Goal: Task Accomplishment & Management: Manage account settings

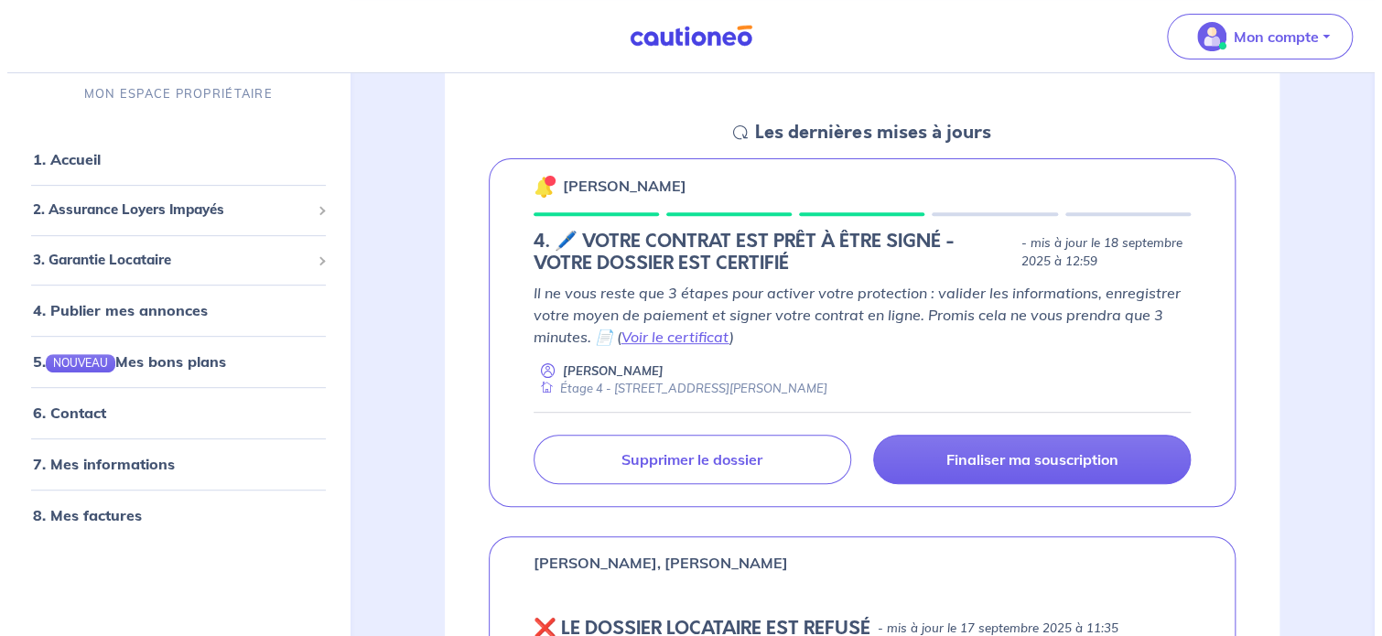
scroll to position [275, 0]
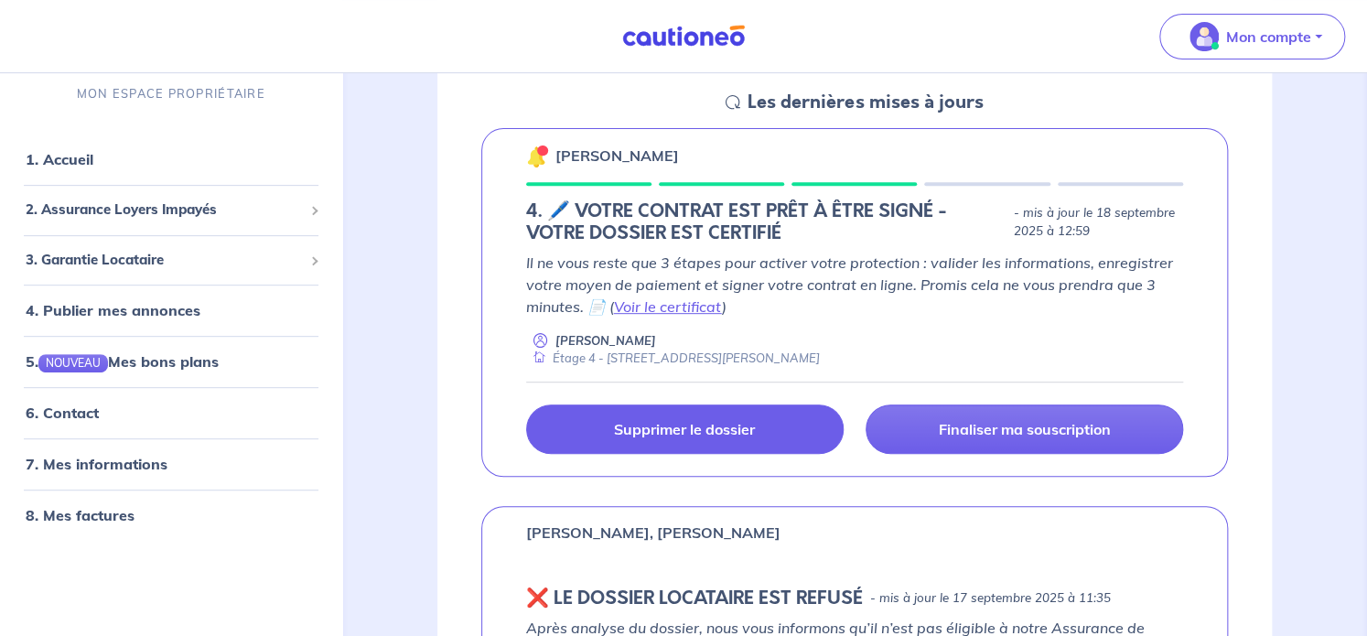
click at [722, 433] on p "Supprimer le dossier" at bounding box center [684, 429] width 141 height 18
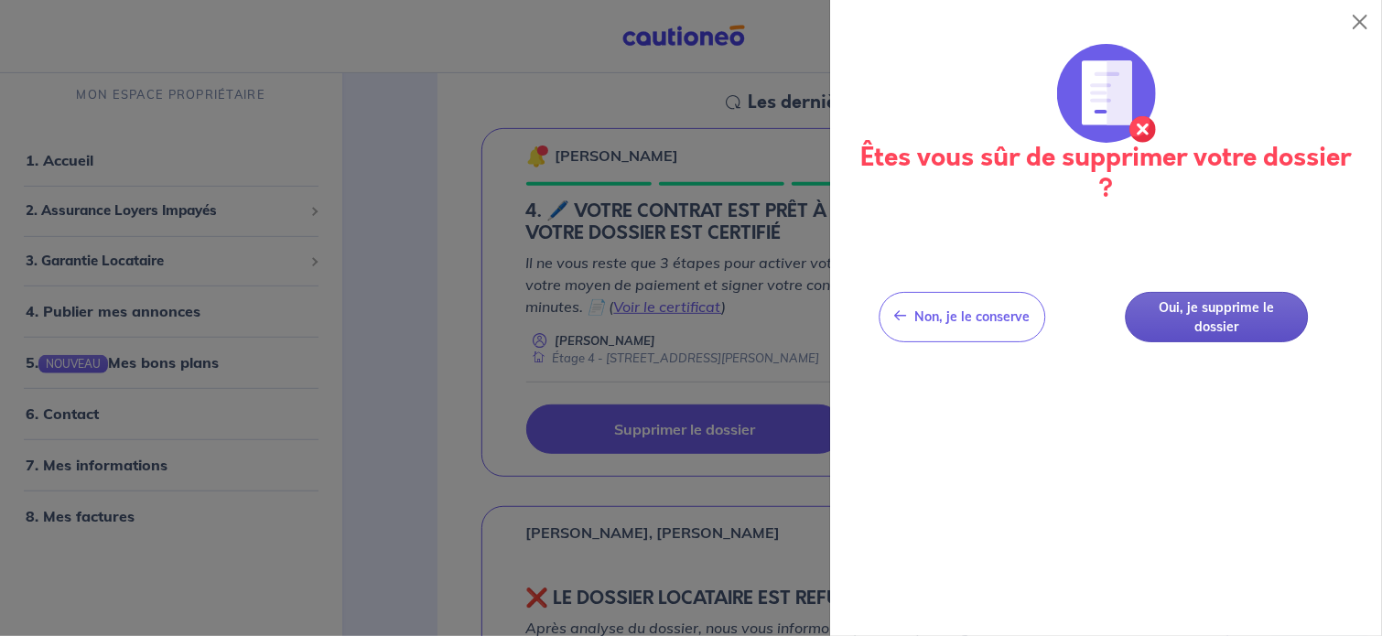
click at [1188, 324] on button "Oui, je supprime le dossier" at bounding box center [1216, 317] width 183 height 50
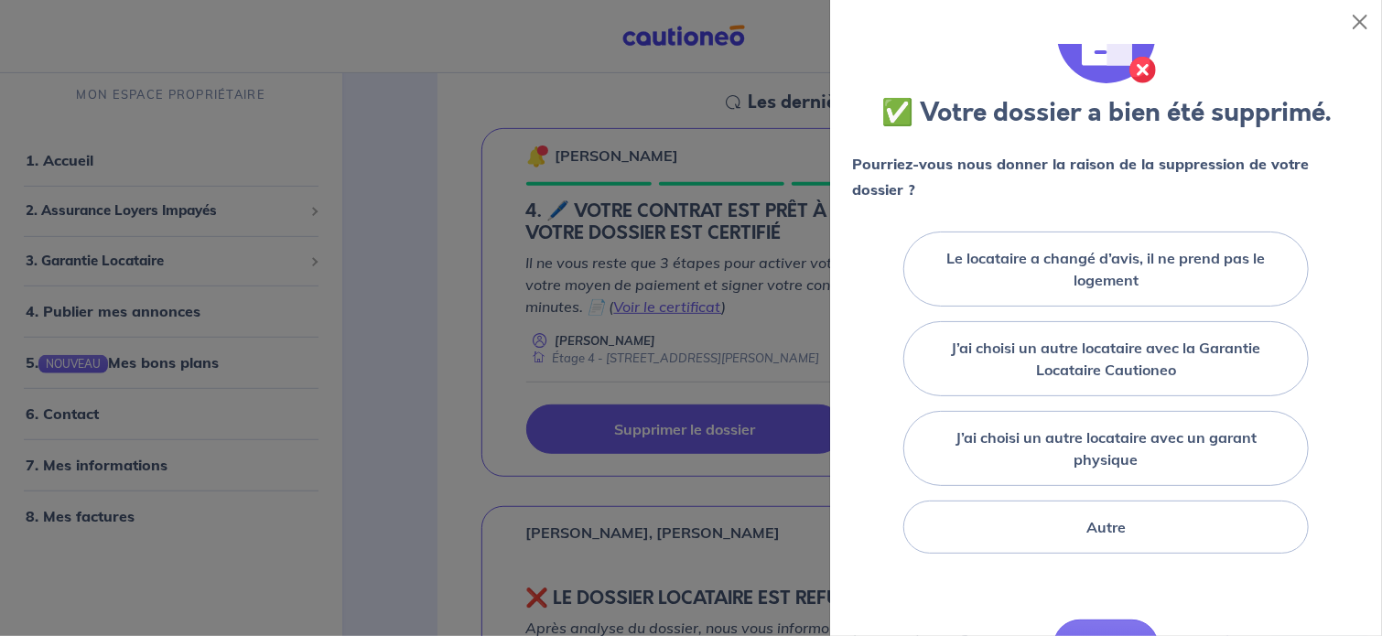
scroll to position [92, 0]
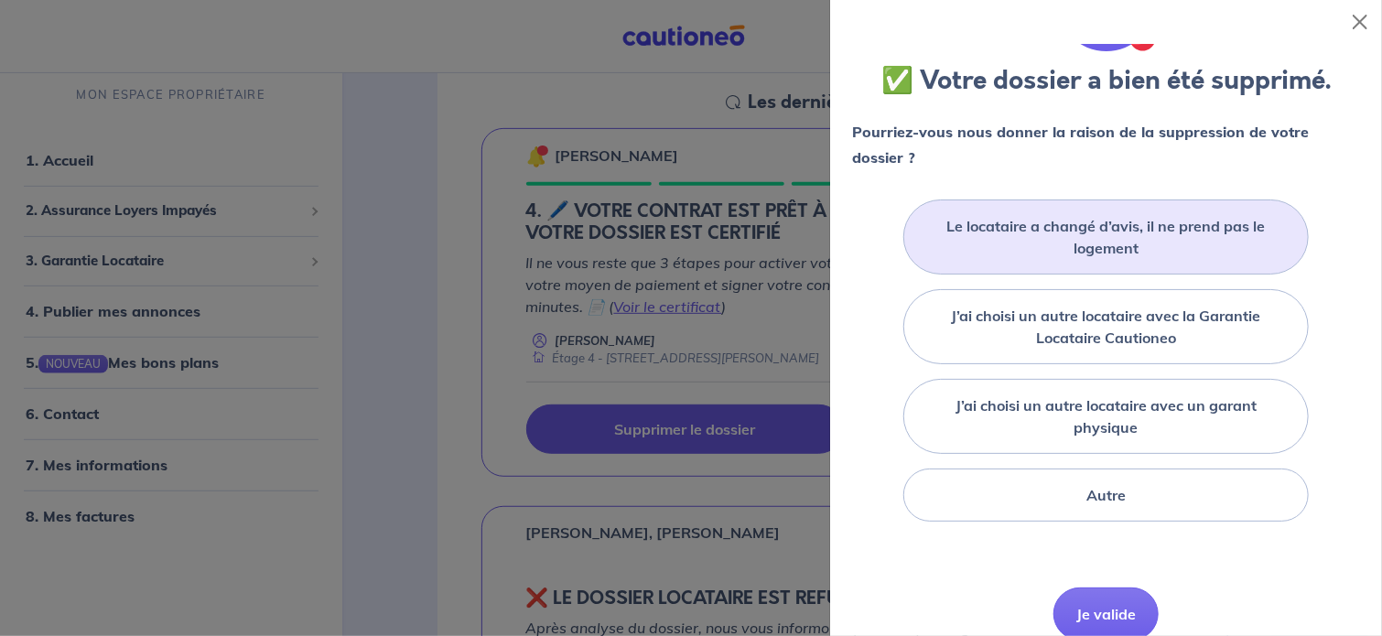
click at [1026, 232] on label "Le locataire a changé d’avis, il ne prend pas le logement" at bounding box center [1105, 237] width 359 height 44
click at [0, 0] on input "Le locataire a changé d’avis, il ne prend pas le logement" at bounding box center [0, 0] width 0 height 0
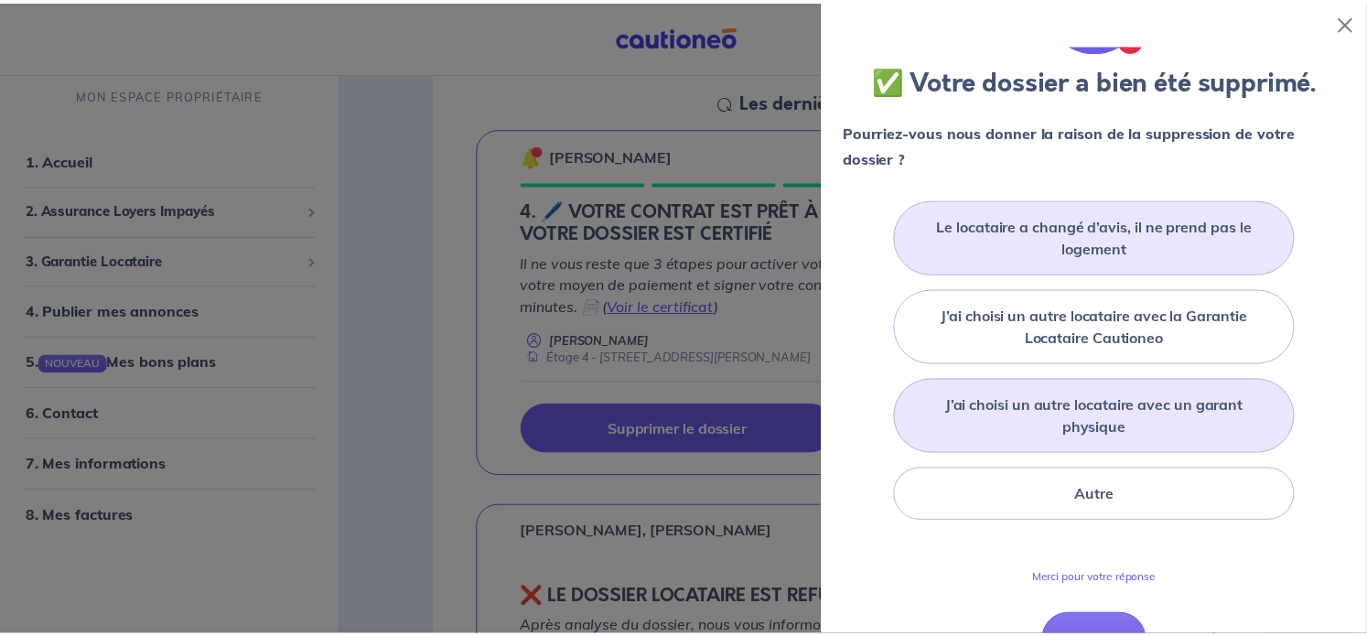
scroll to position [194, 0]
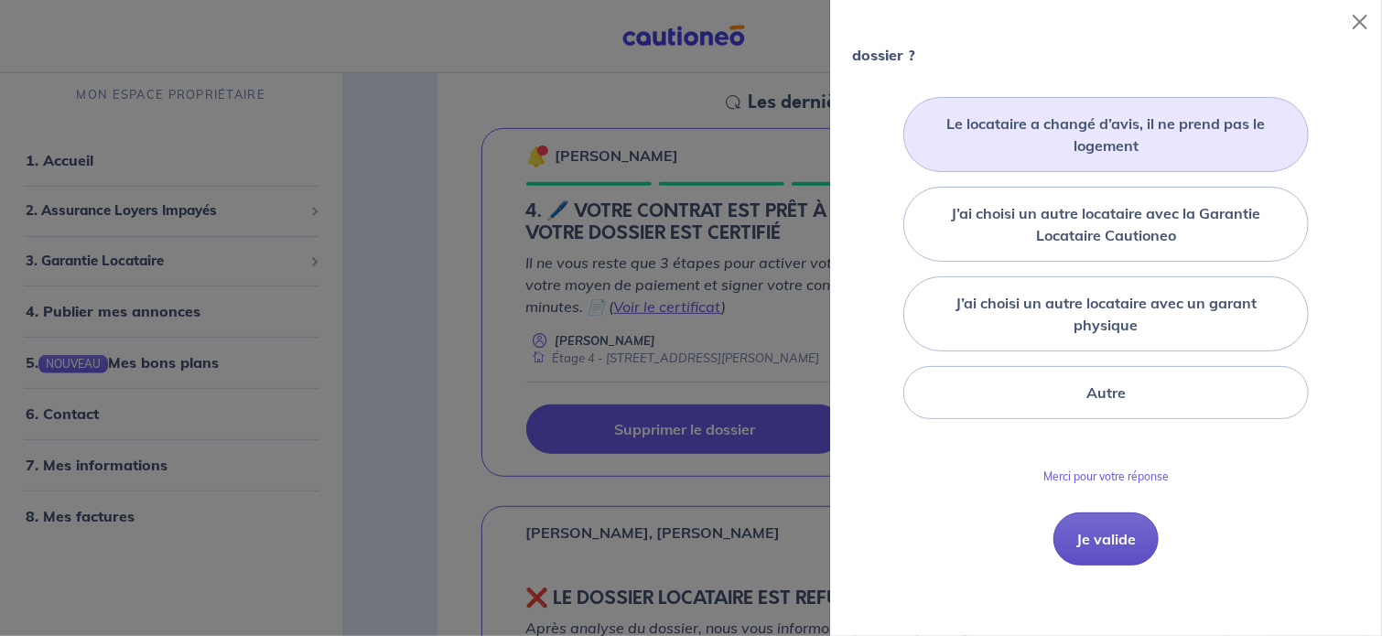
click at [1121, 531] on button "Je valide" at bounding box center [1105, 539] width 105 height 53
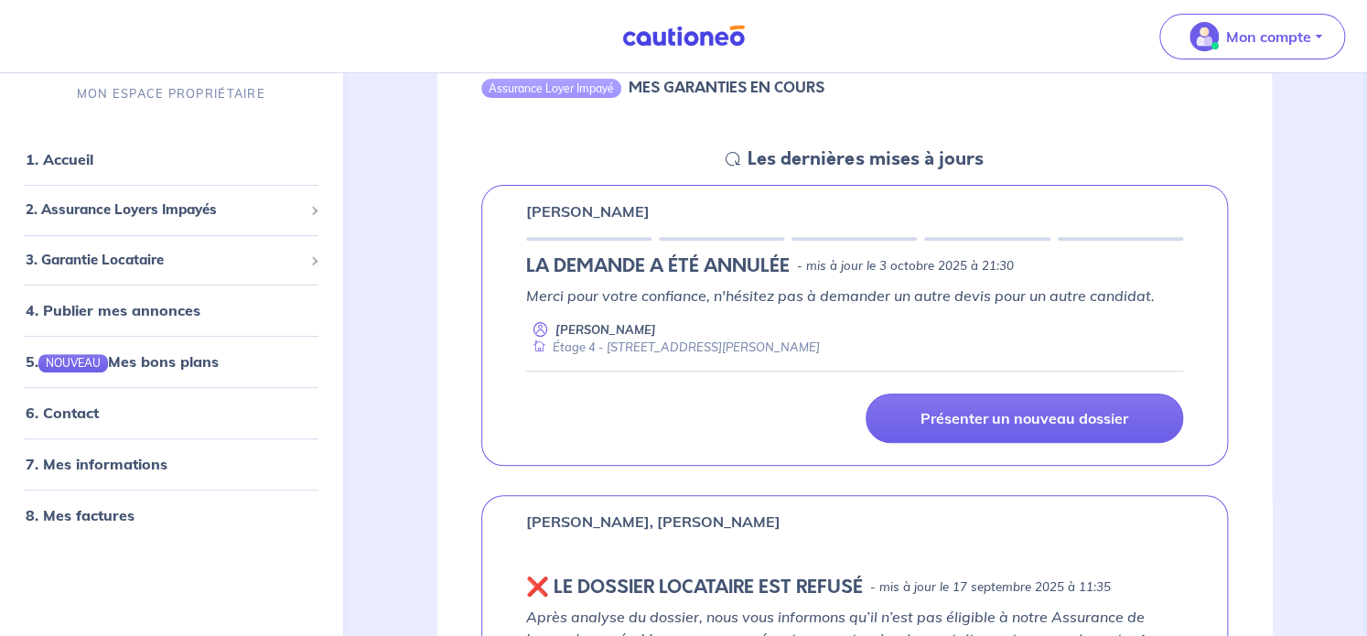
scroll to position [0, 0]
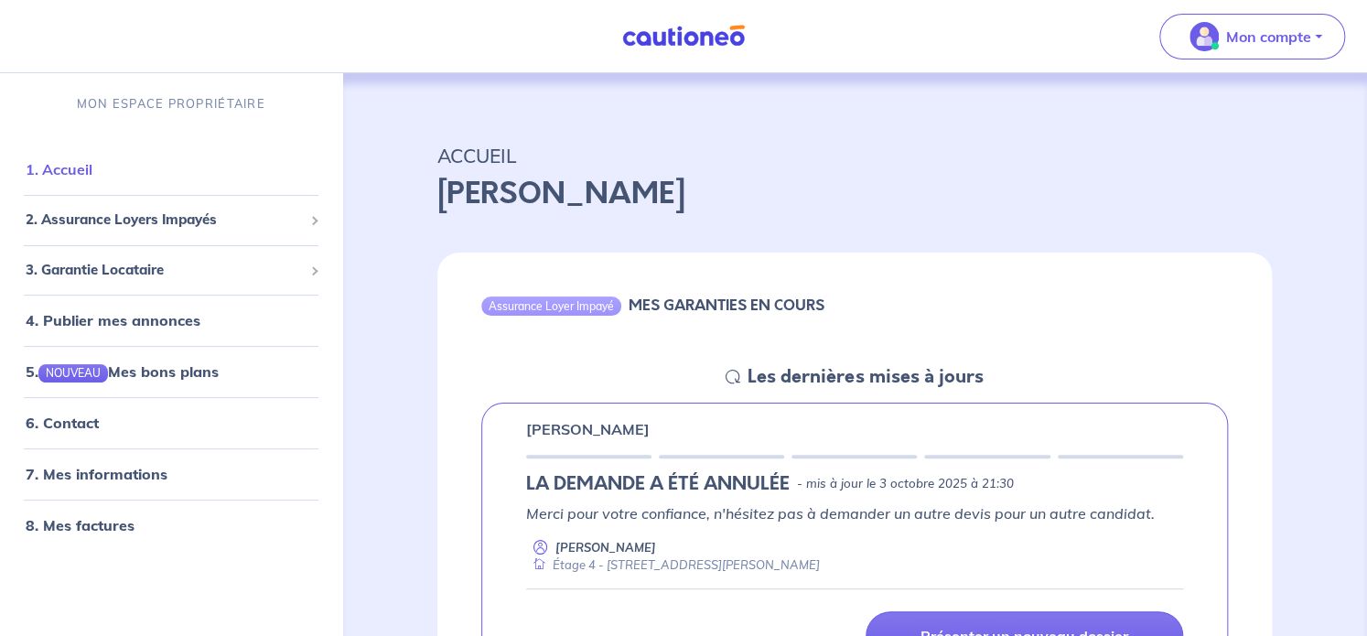
click at [88, 173] on link "1. Accueil" at bounding box center [59, 169] width 67 height 18
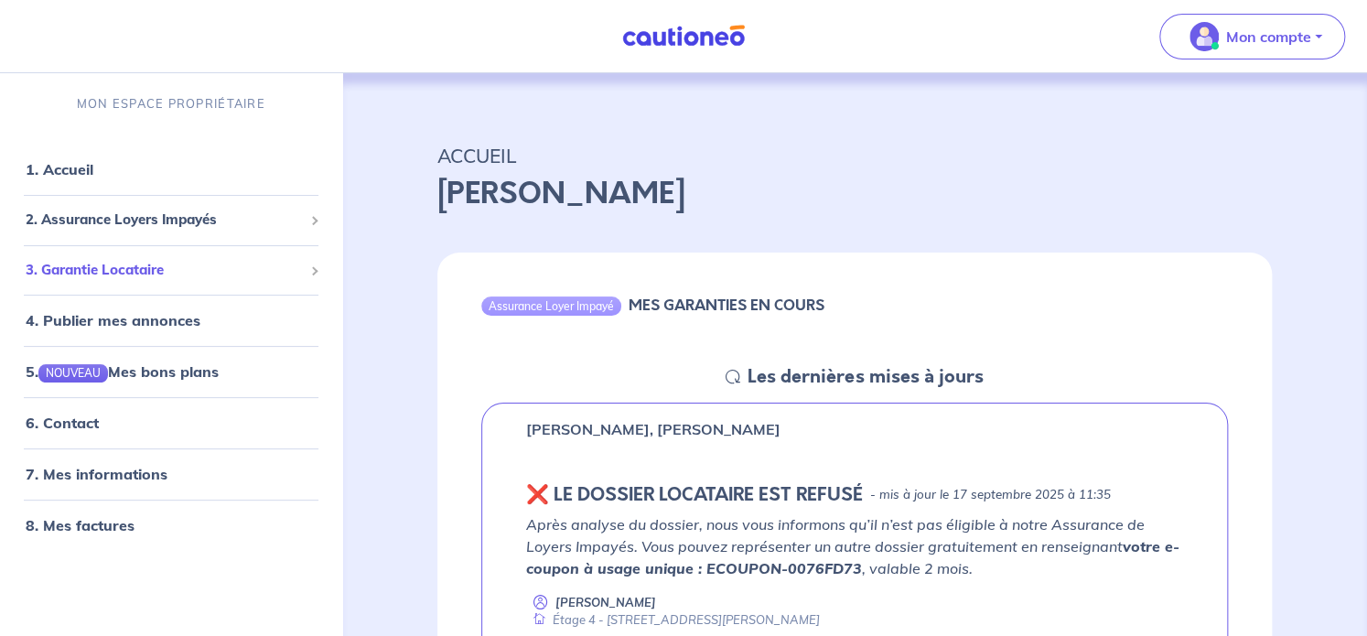
click at [130, 275] on span "3. Garantie Locataire" at bounding box center [164, 270] width 277 height 21
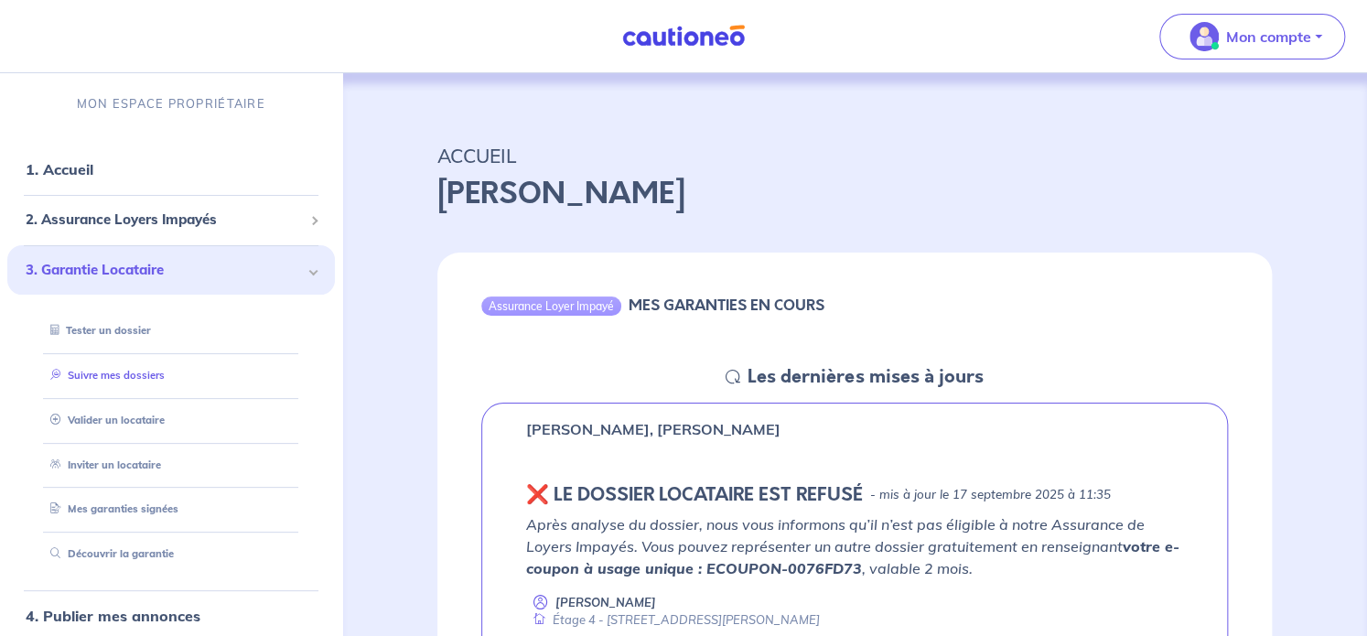
click at [124, 373] on link "Suivre mes dossiers" at bounding box center [104, 375] width 122 height 13
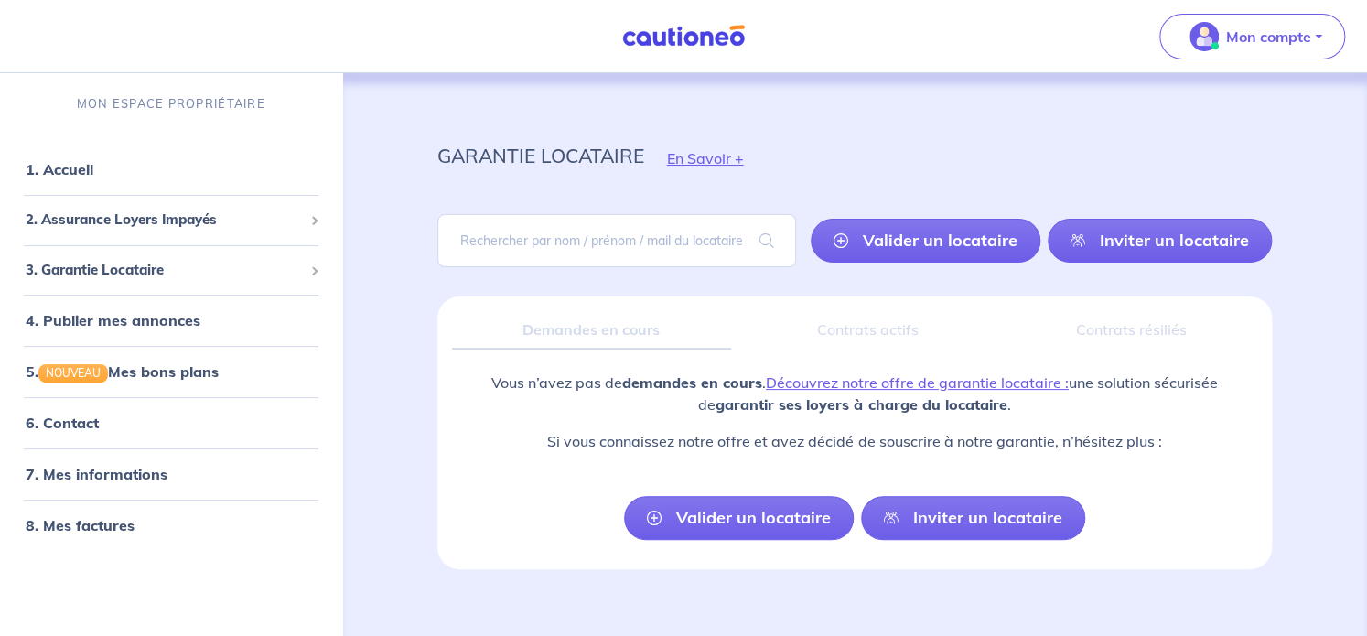
scroll to position [19, 0]
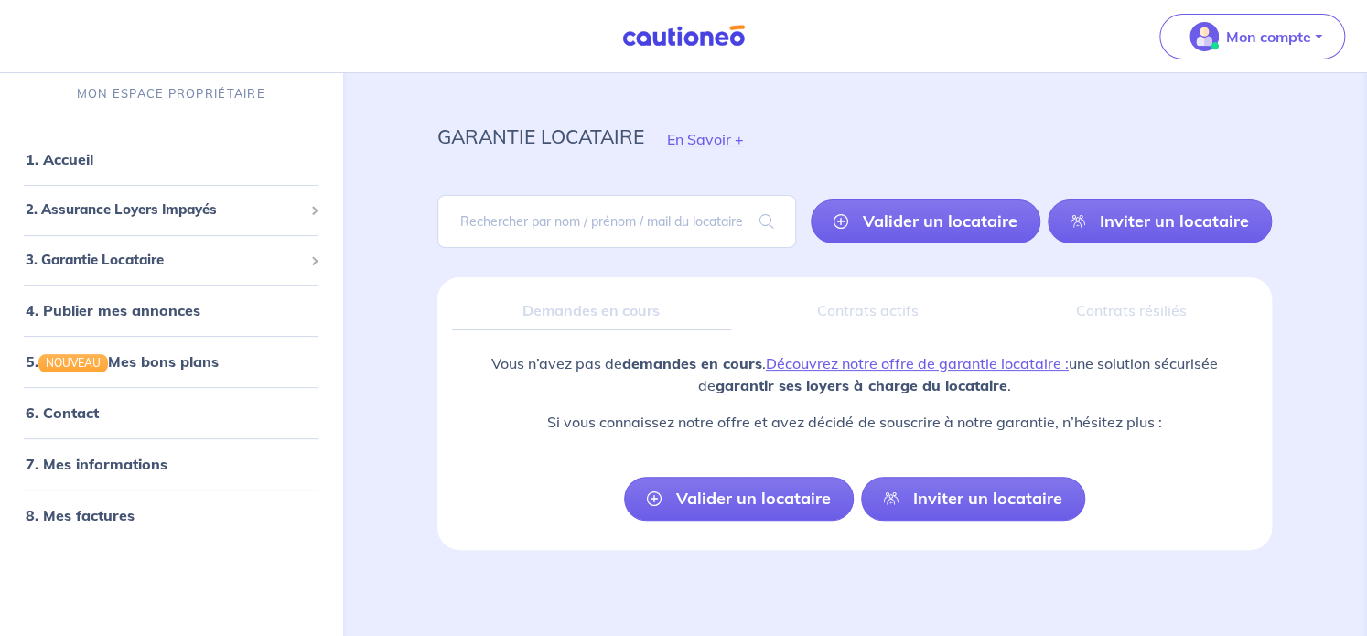
click at [852, 315] on div "Contrats actifs" at bounding box center [868, 311] width 244 height 38
click at [1154, 318] on div "Contrats résiliés" at bounding box center [1132, 311] width 254 height 38
